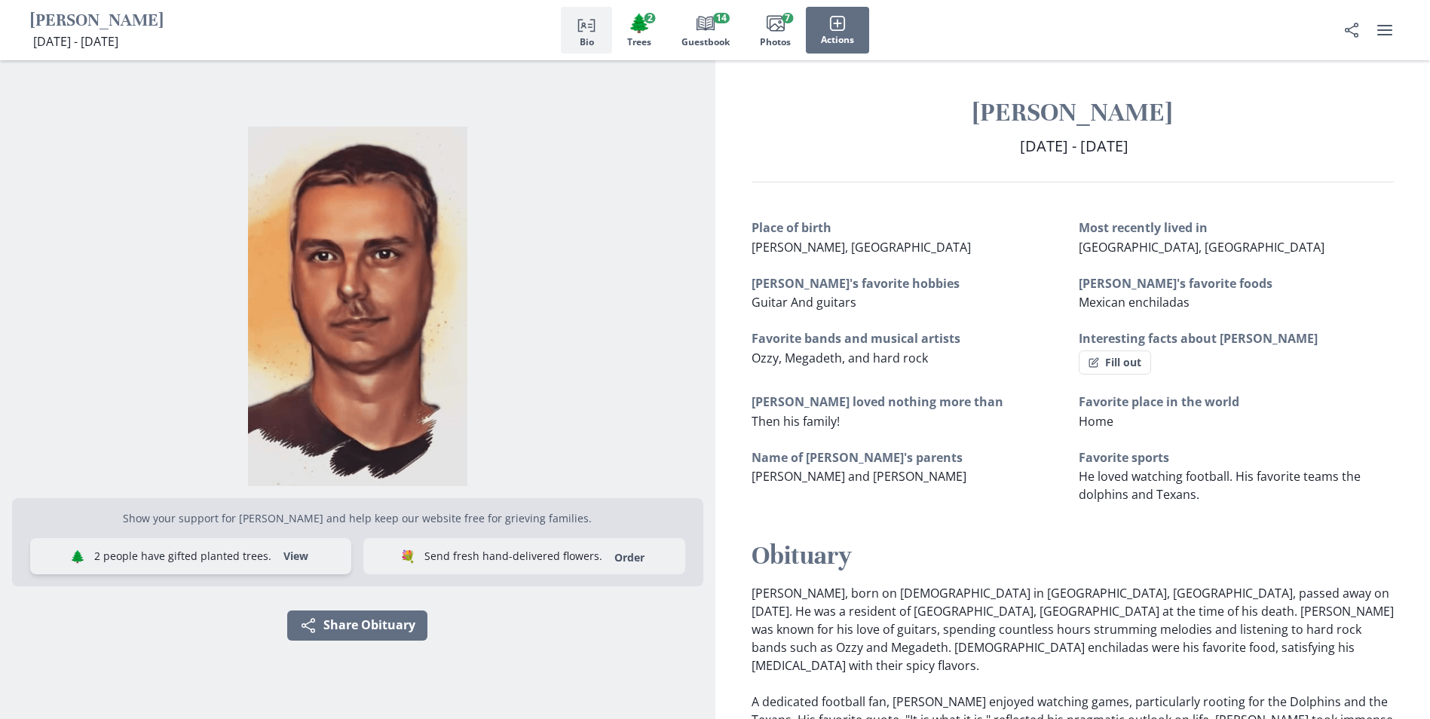
click at [301, 557] on button "View" at bounding box center [295, 556] width 43 height 24
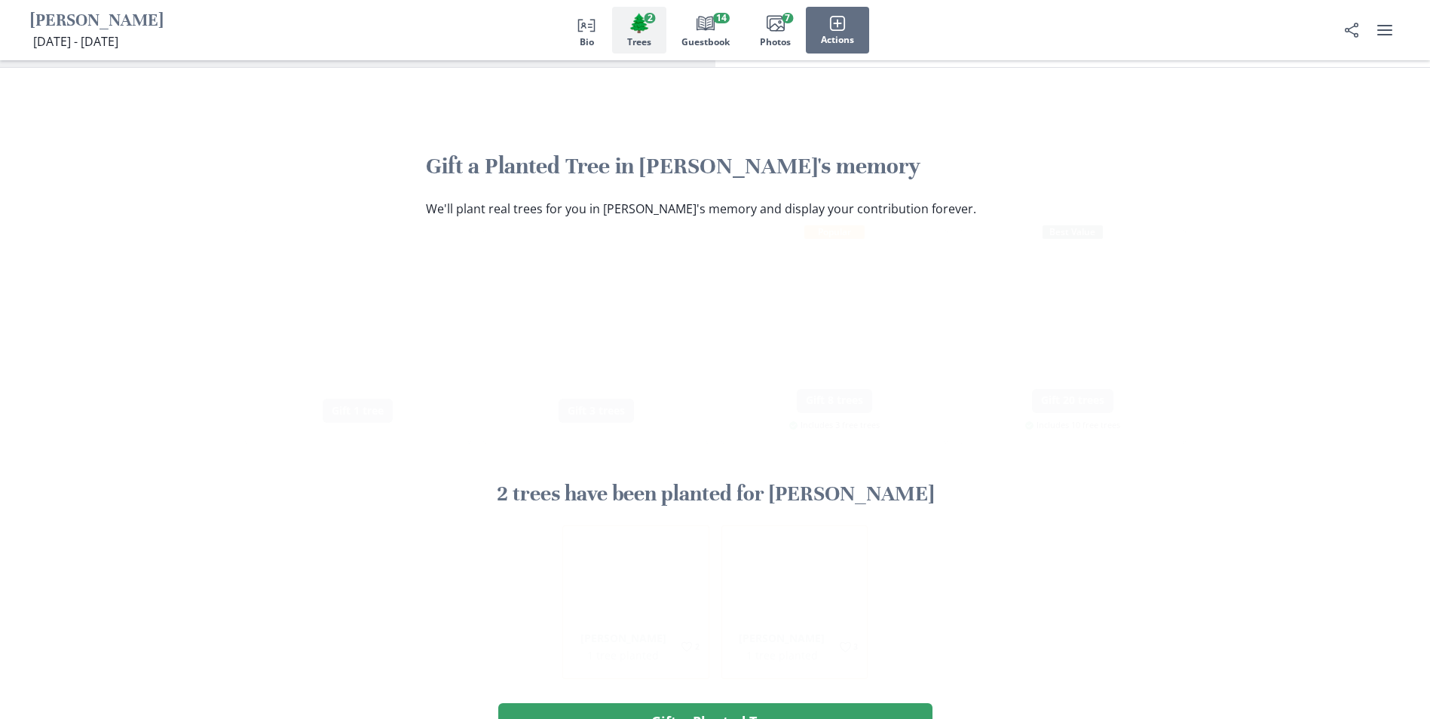
scroll to position [863, 0]
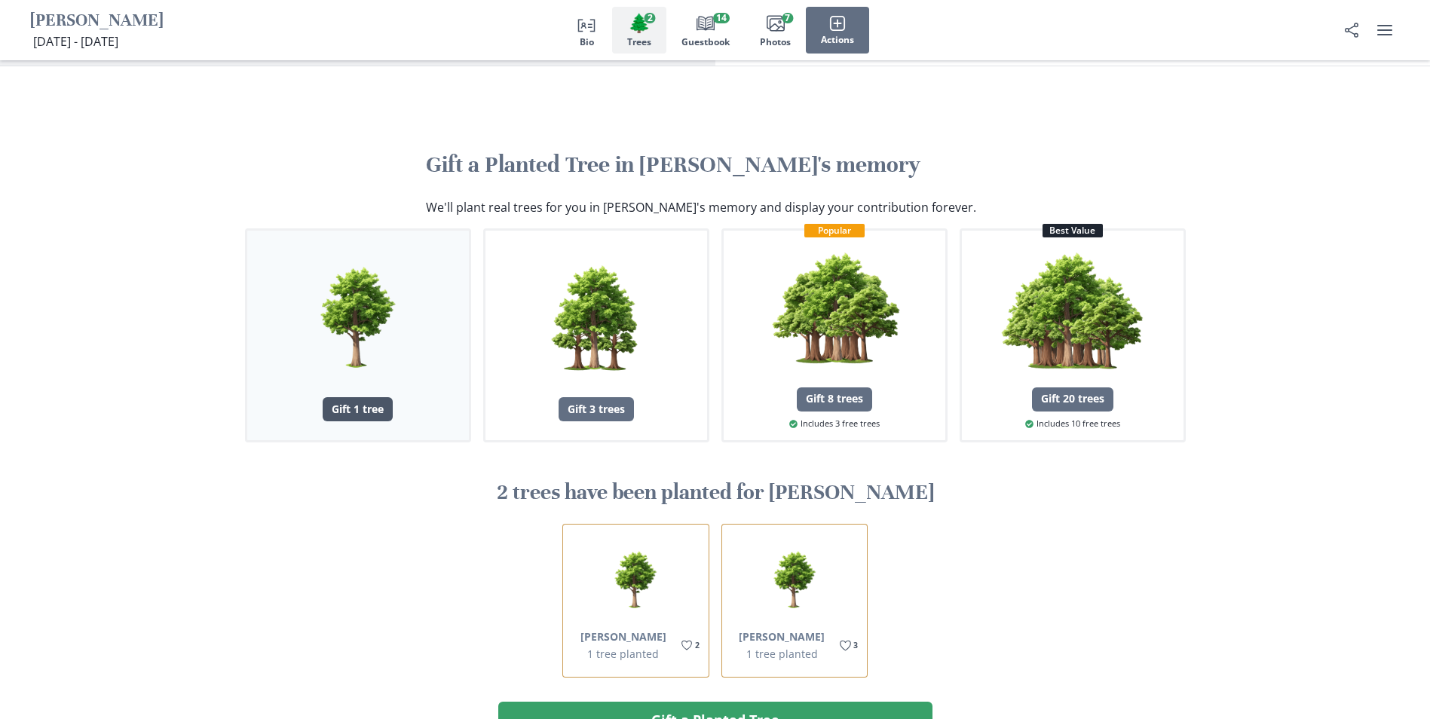
click at [364, 397] on div "Gift 1 tree" at bounding box center [358, 409] width 70 height 24
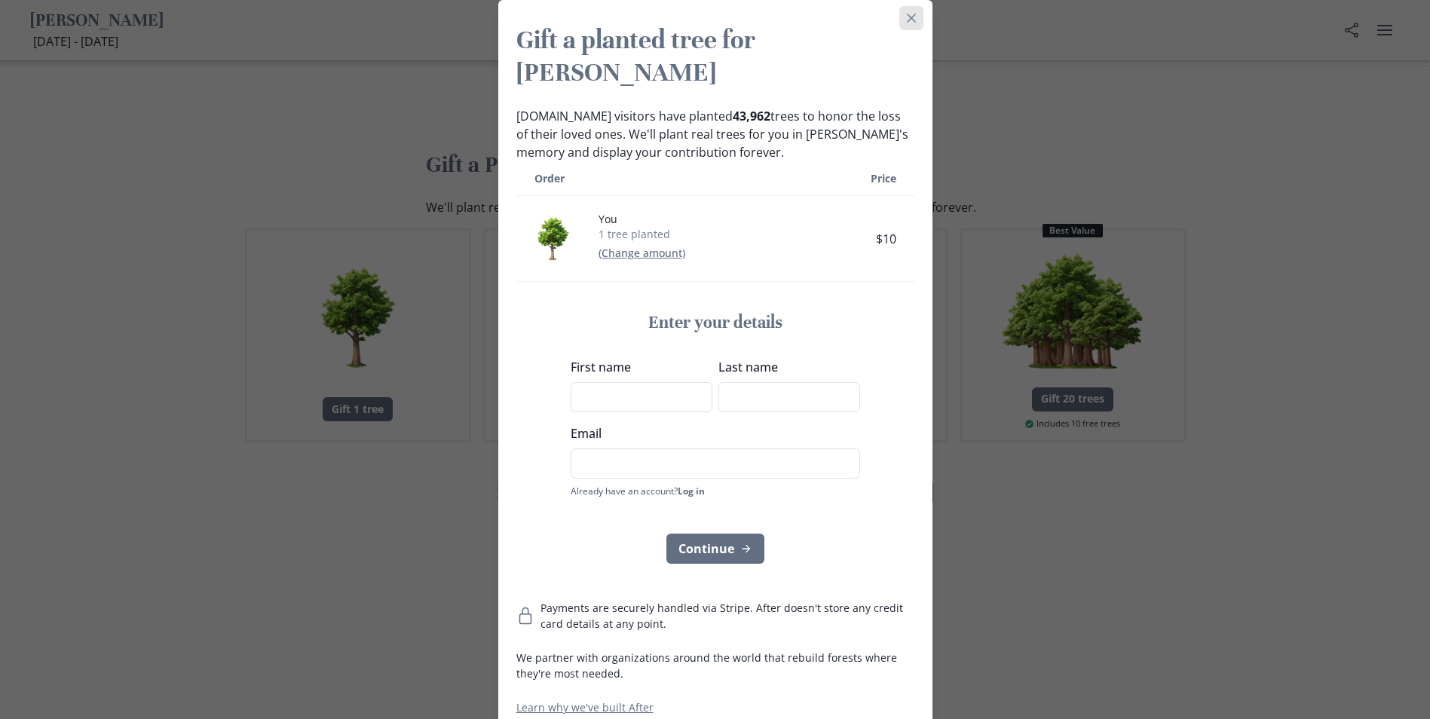
click at [916, 20] on icon "Close" at bounding box center [911, 18] width 9 height 9
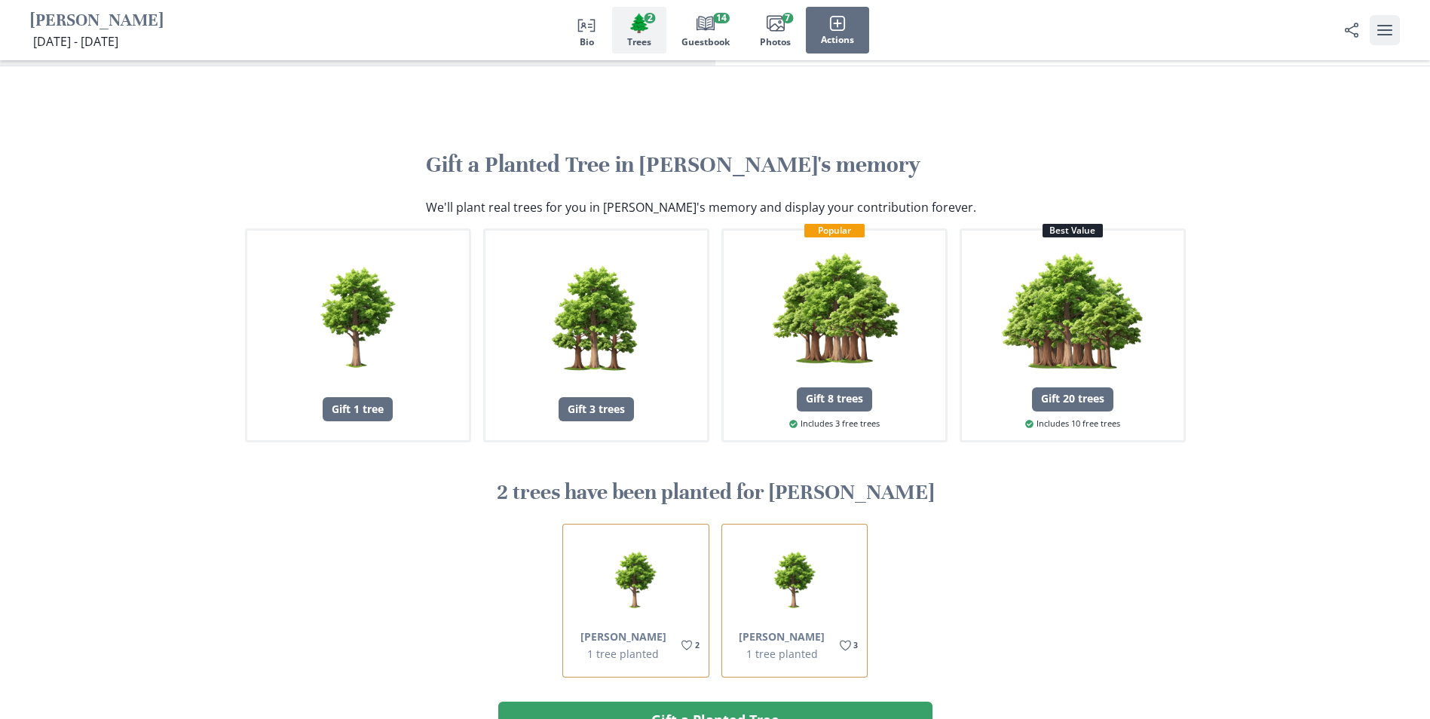
click at [1382, 28] on icon "user menu" at bounding box center [1385, 30] width 18 height 18
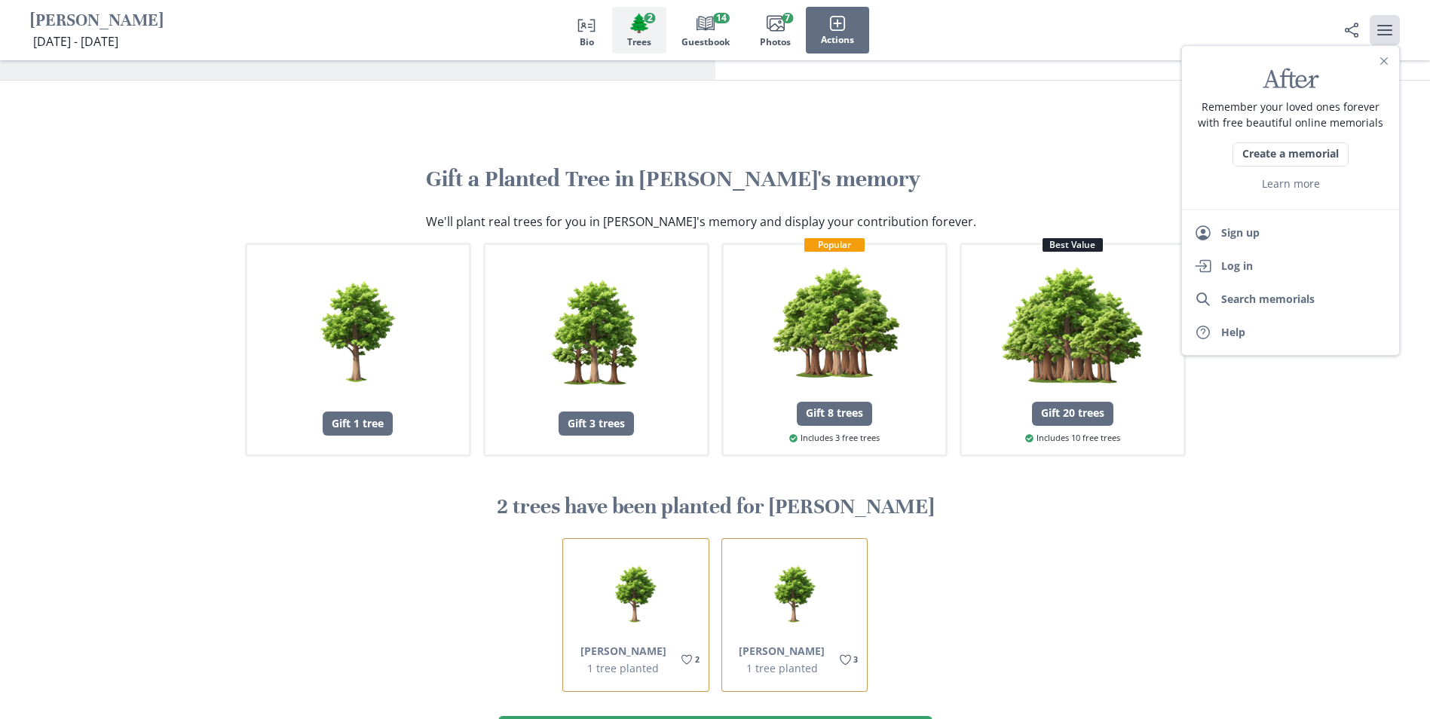
scroll to position [834, 0]
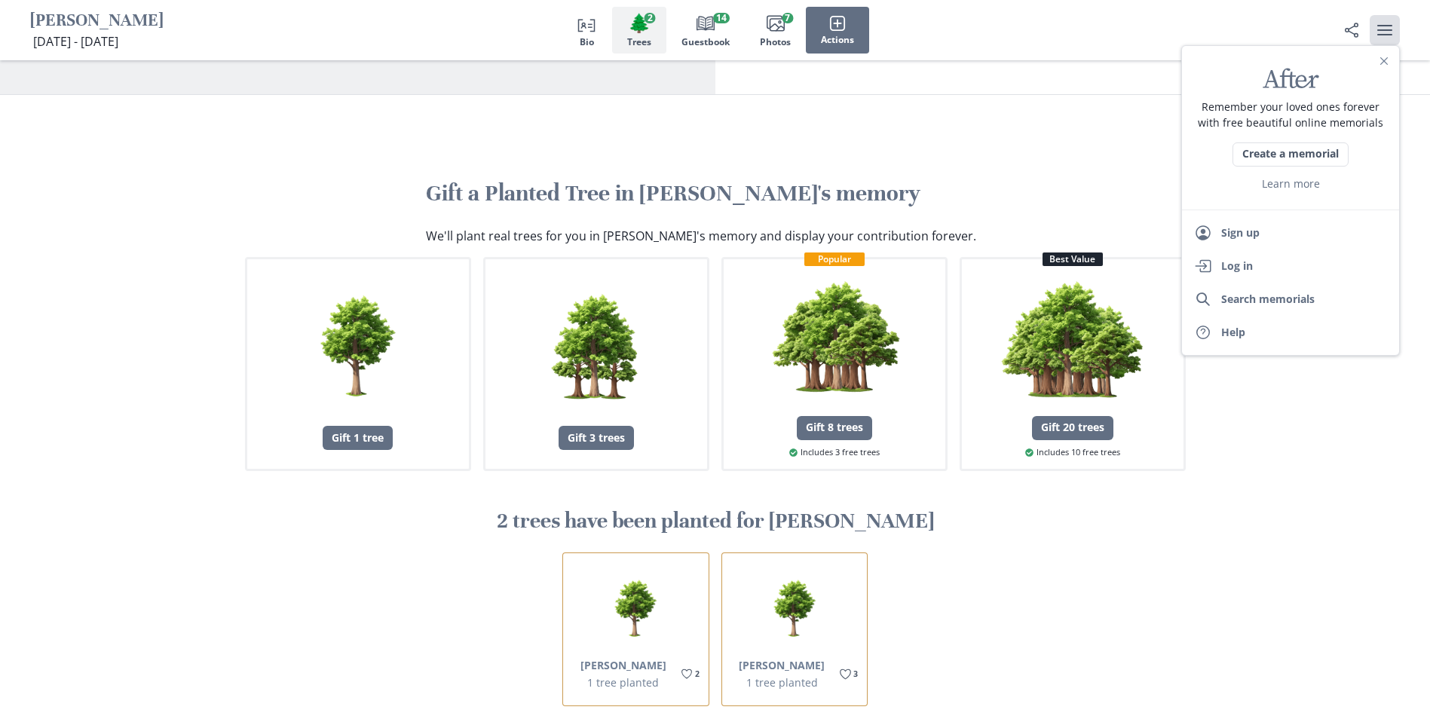
click at [1273, 514] on section "Gift a Planted Tree in [PERSON_NAME]'s memory We'll plant real trees for you in…" at bounding box center [715, 473] width 1430 height 757
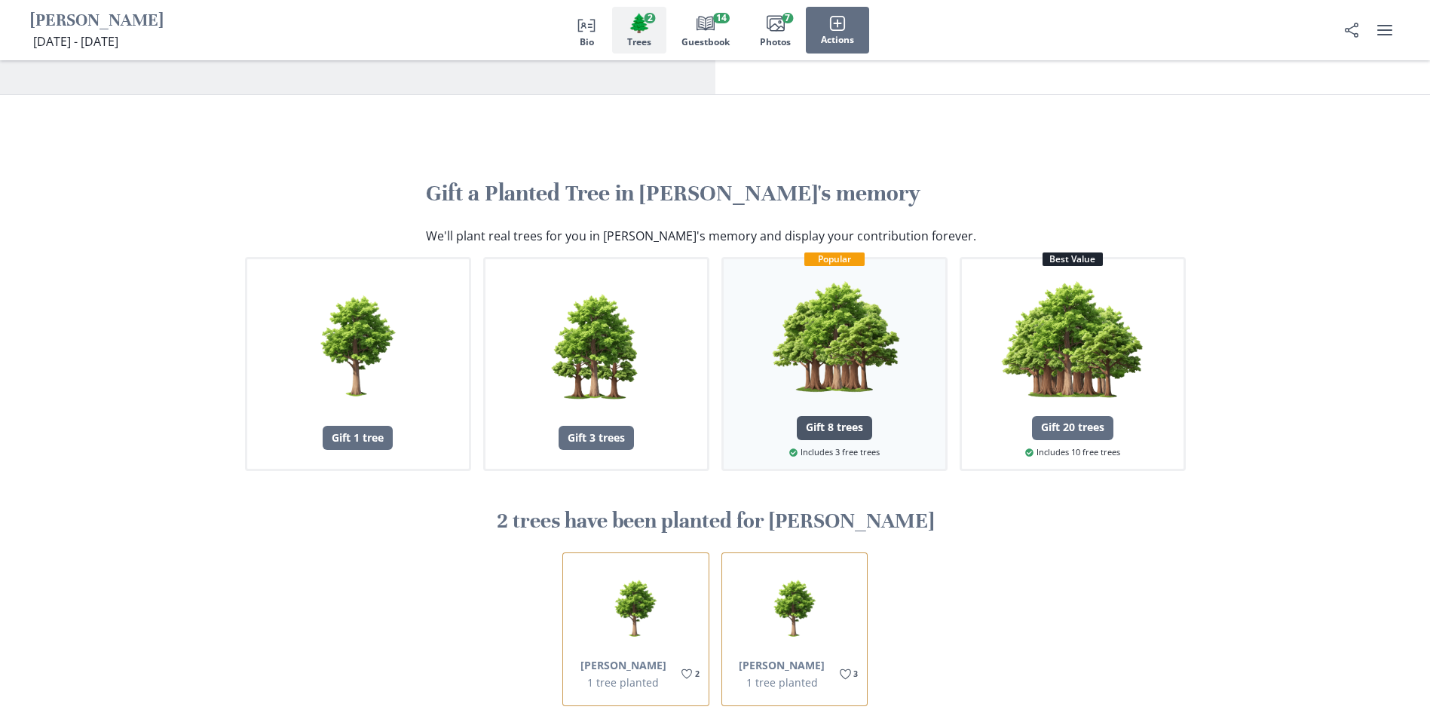
click at [829, 416] on div "Gift 8 trees" at bounding box center [834, 428] width 75 height 24
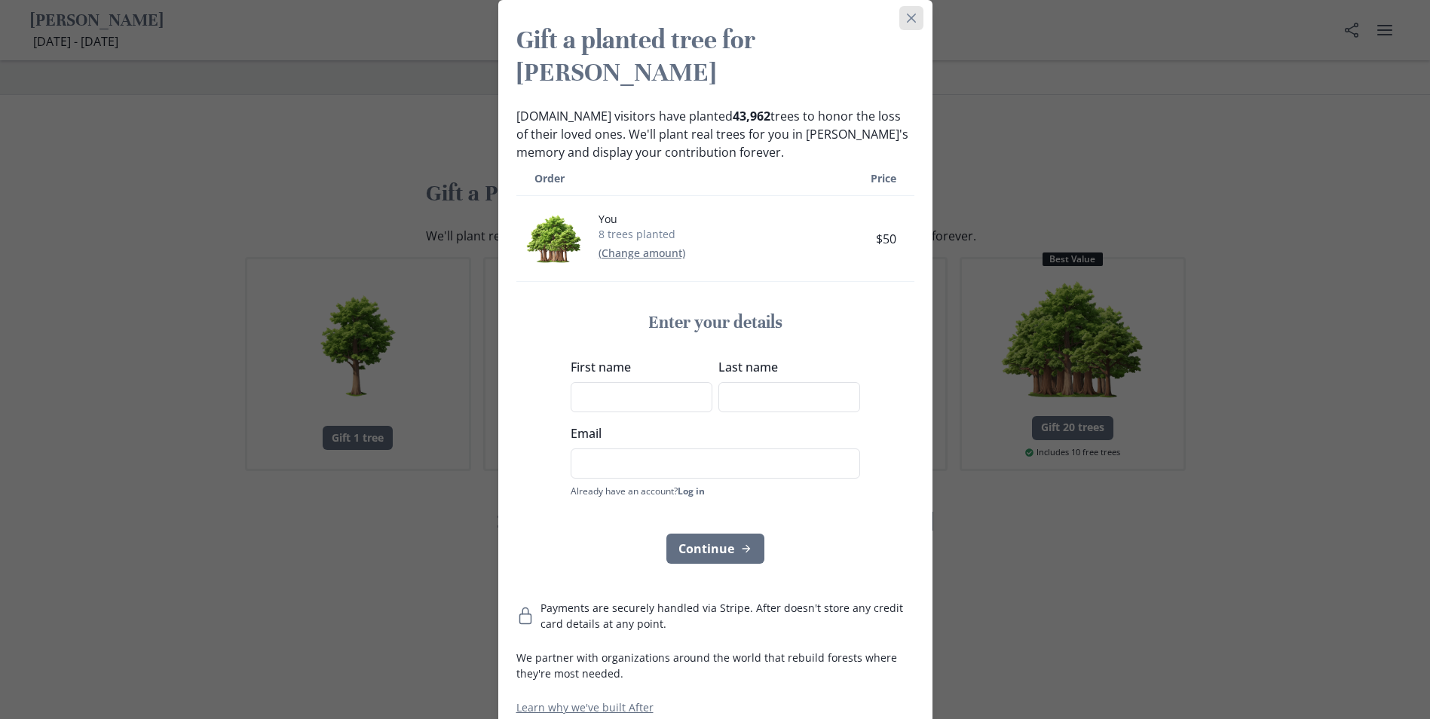
click at [916, 16] on button "Close" at bounding box center [912, 18] width 24 height 24
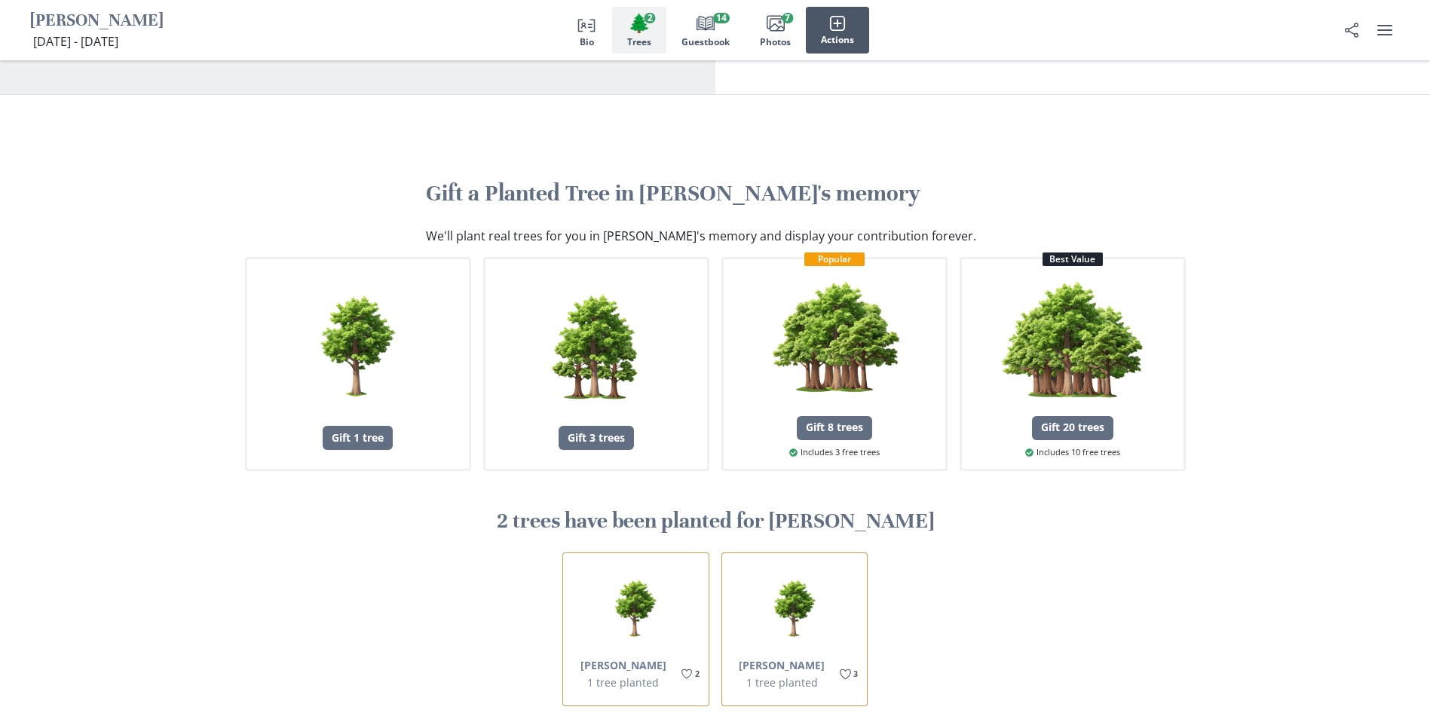
click at [838, 28] on icon "button" at bounding box center [837, 23] width 17 height 17
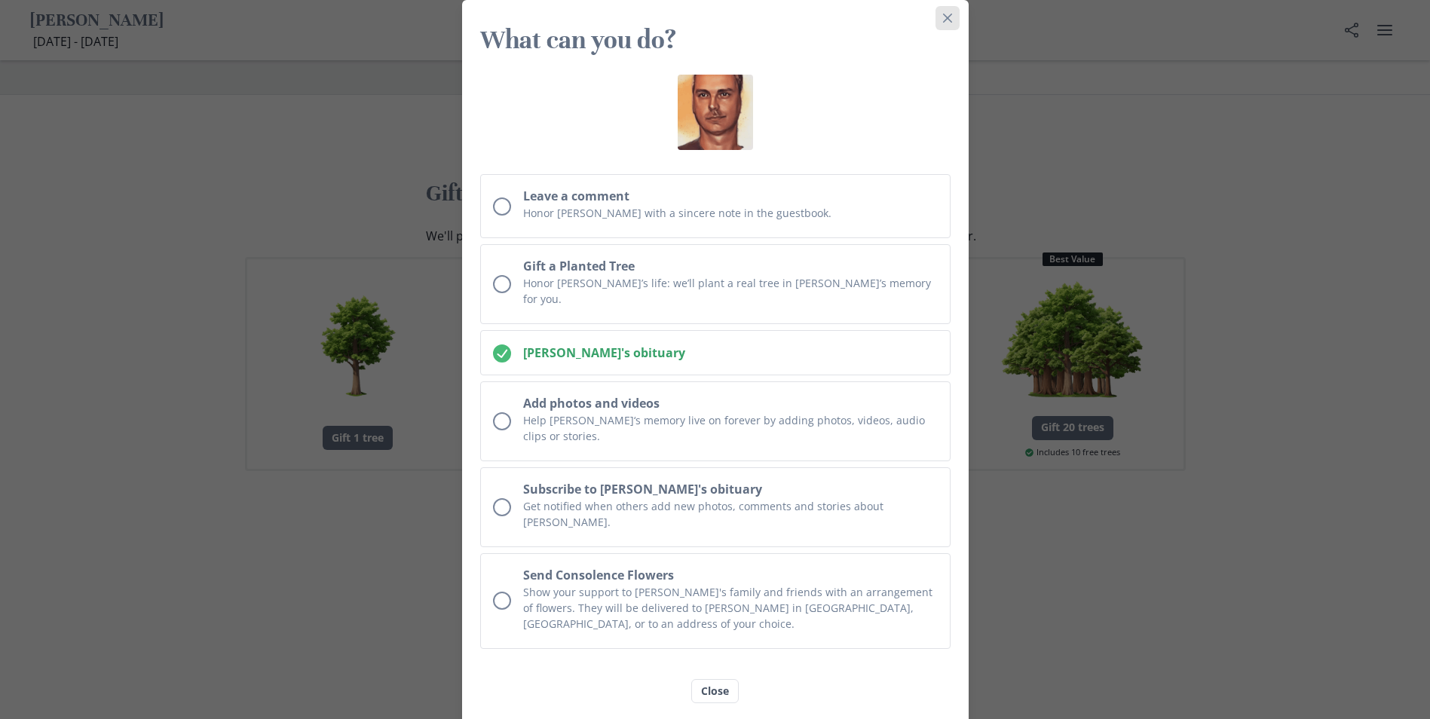
click at [952, 23] on icon "Close" at bounding box center [947, 18] width 9 height 9
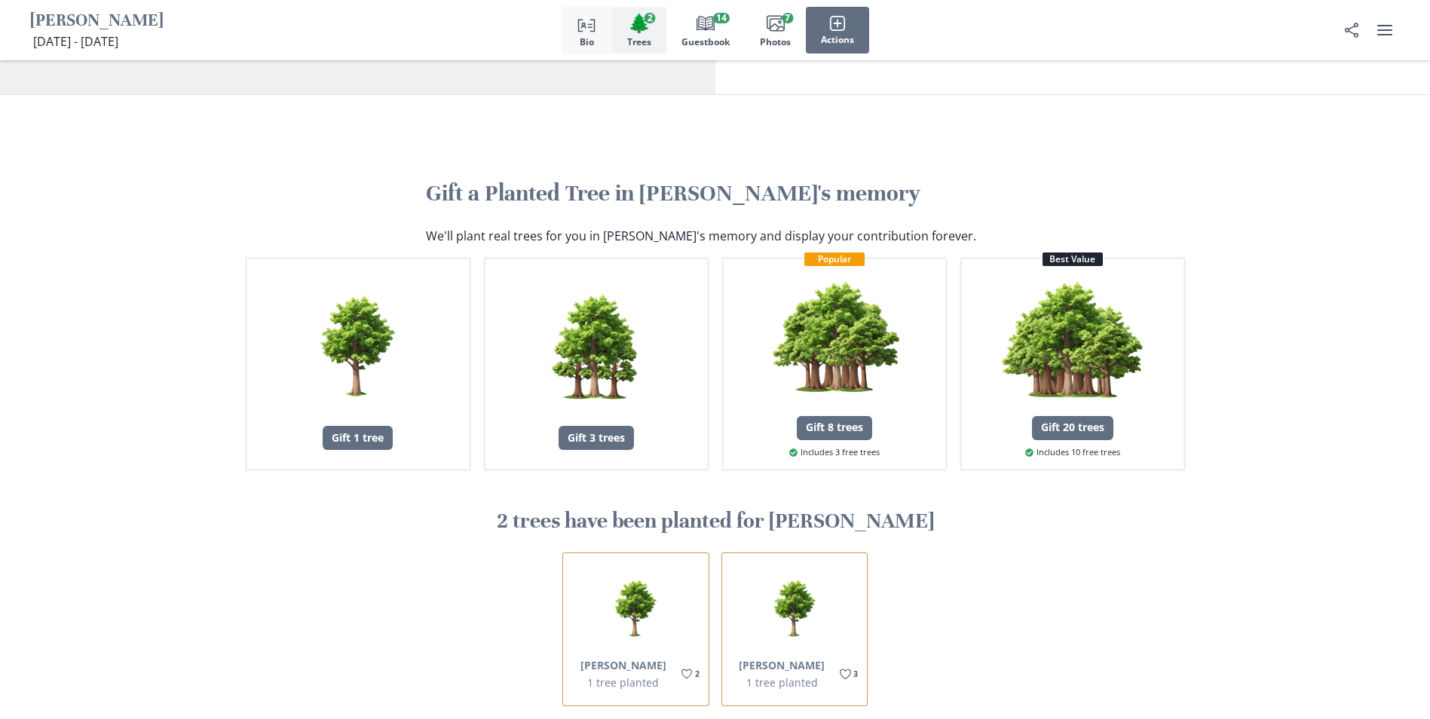
click at [584, 33] on span "Person profile" at bounding box center [586, 23] width 21 height 21
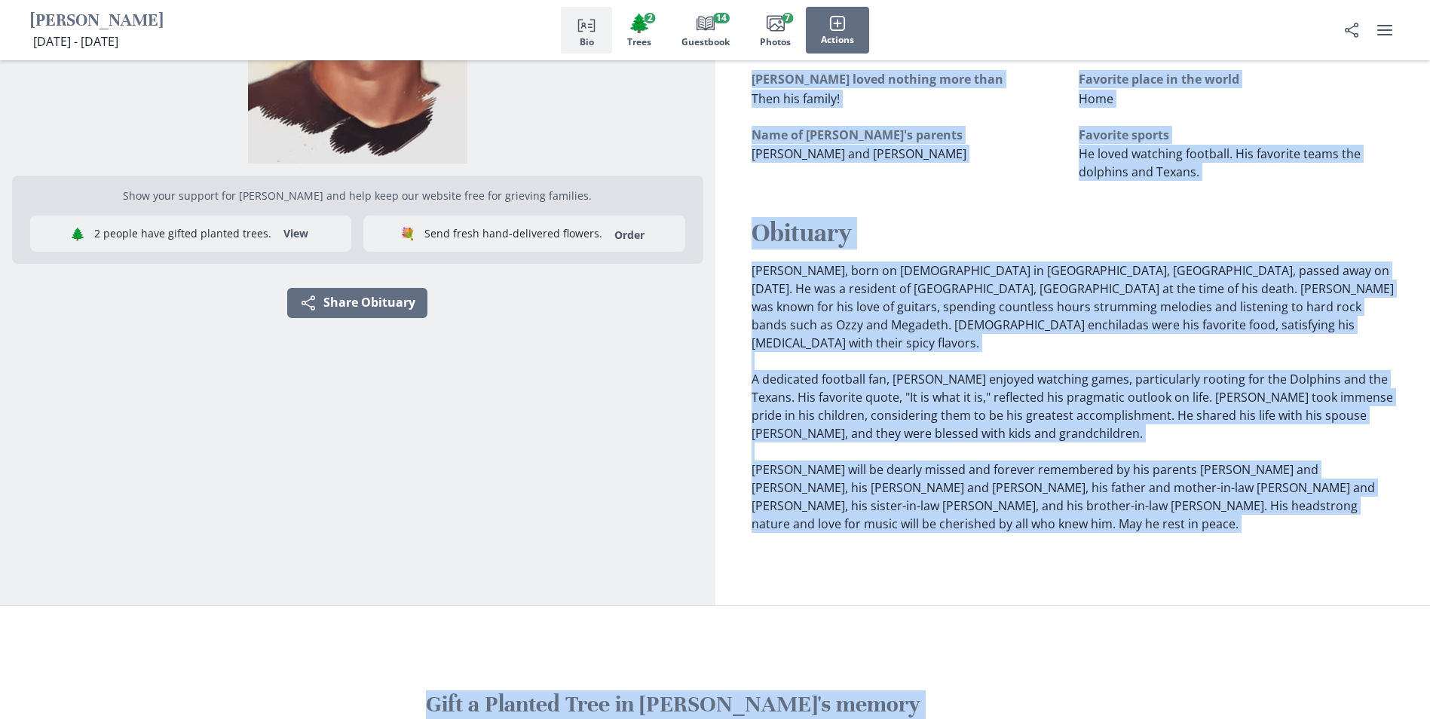
scroll to position [402, 0]
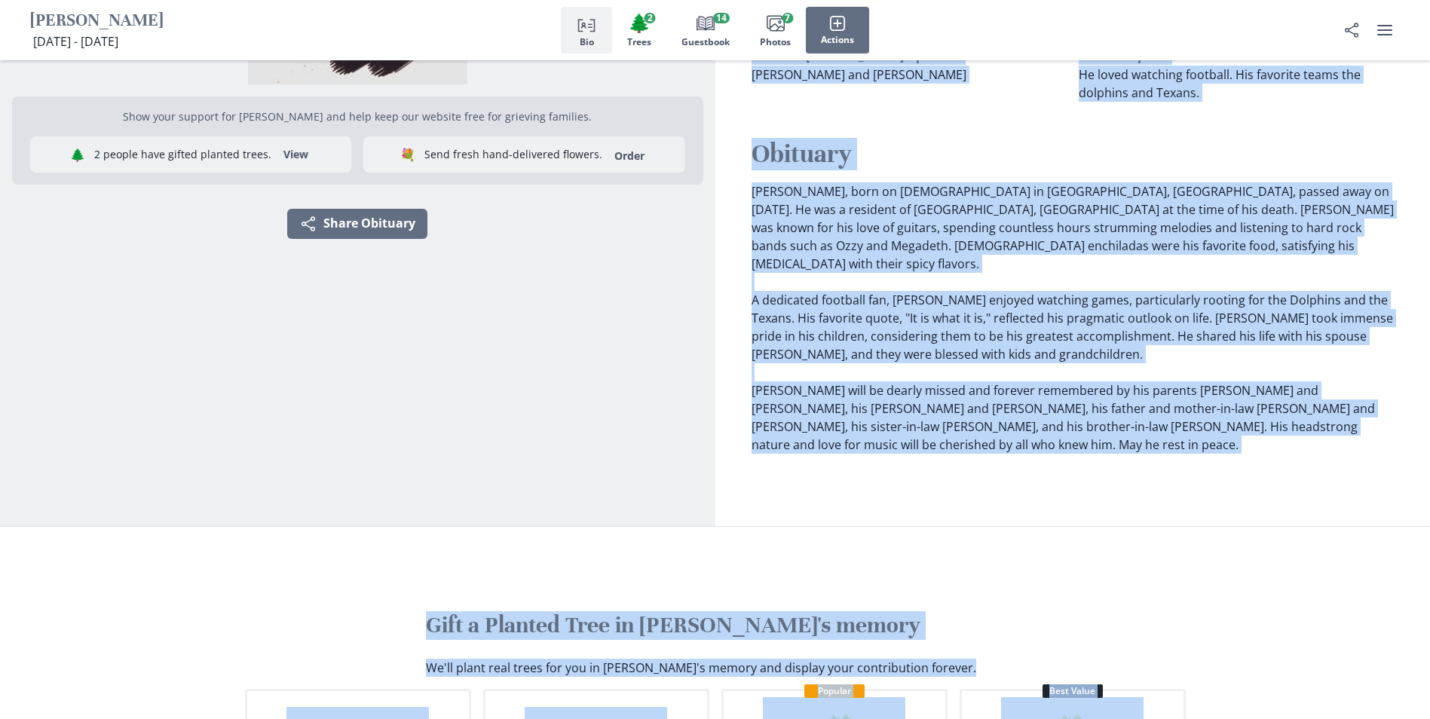
drag, startPoint x: 783, startPoint y: 99, endPoint x: 1403, endPoint y: 707, distance: 868.6
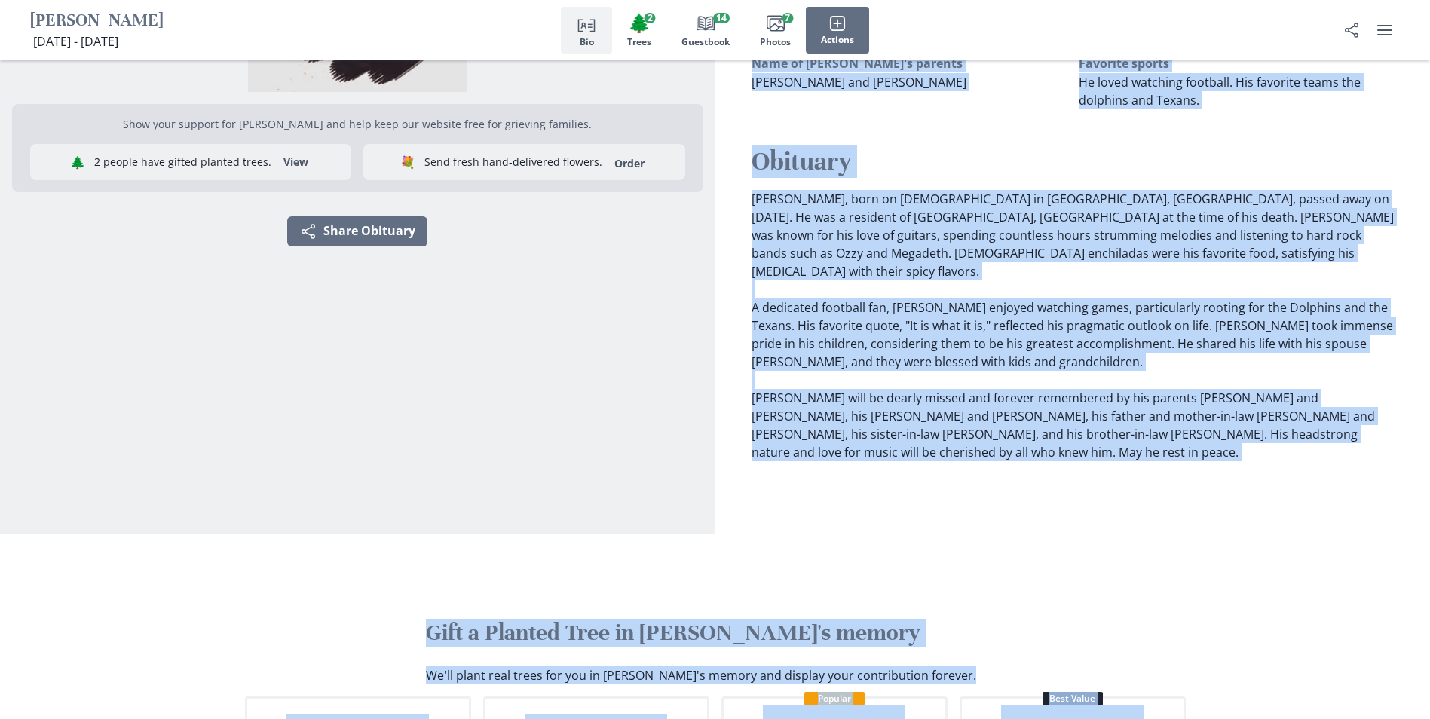
scroll to position [0, 0]
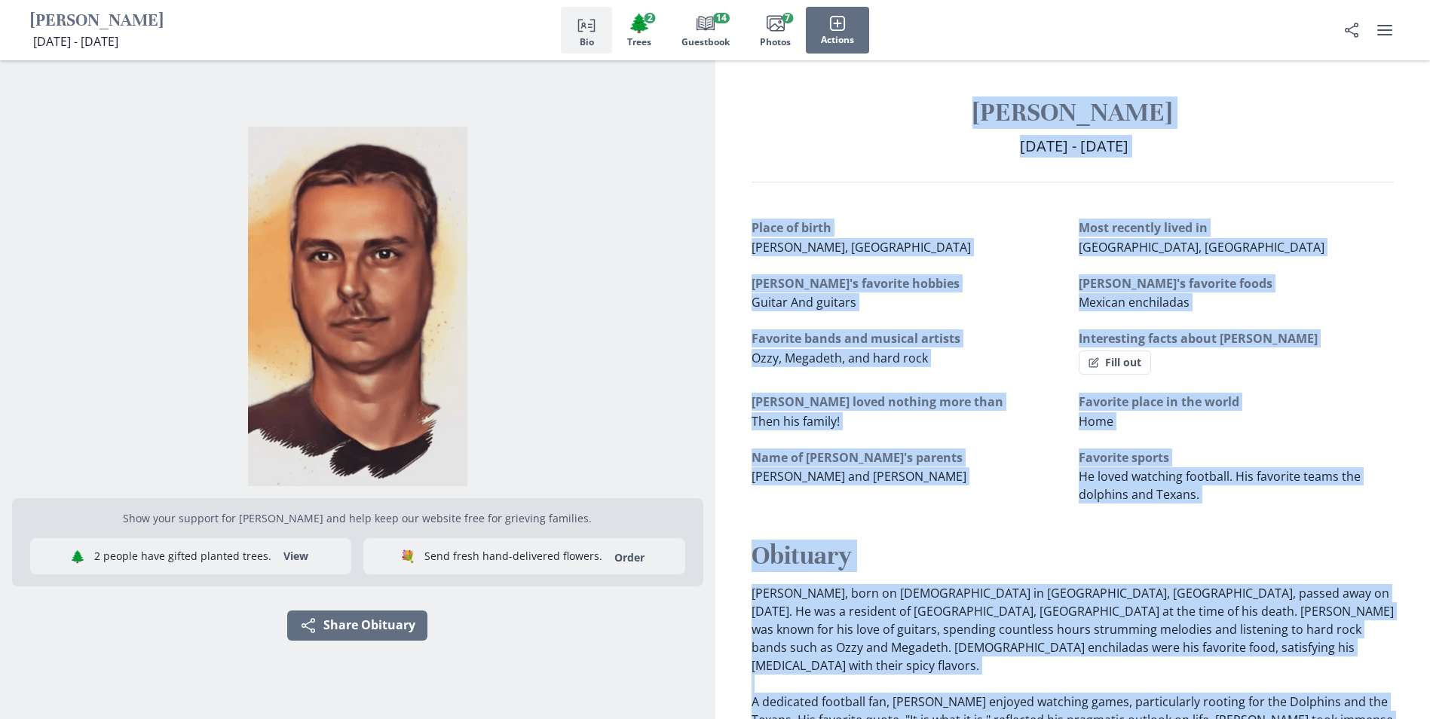
click at [602, 246] on img "Open photos full screen" at bounding box center [357, 307] width 691 height 360
